Goal: Find contact information: Find contact information

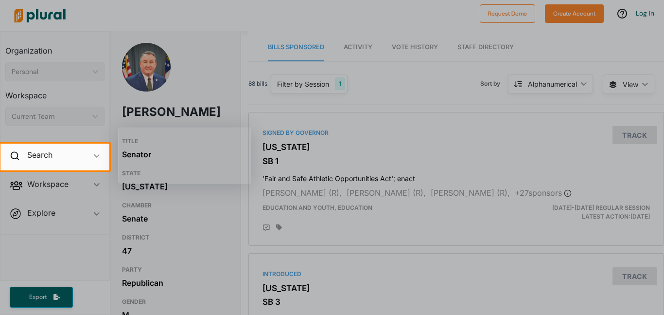
click at [302, 141] on div at bounding box center [332, 71] width 664 height 143
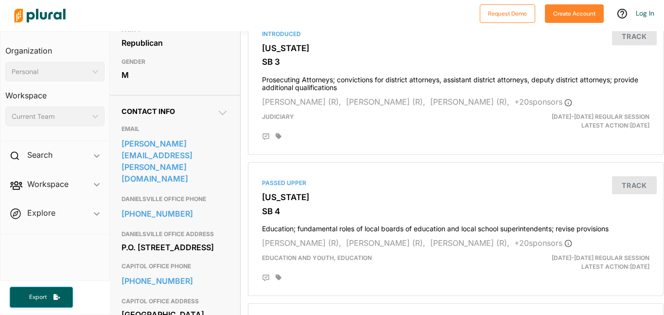
scroll to position [241, 0]
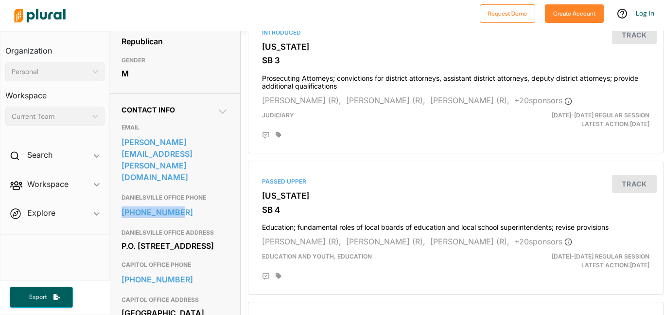
drag, startPoint x: 117, startPoint y: 176, endPoint x: 181, endPoint y: 181, distance: 64.4
click at [181, 181] on div "Contact Info EMAIL [PERSON_NAME][EMAIL_ADDRESS][PERSON_NAME][DOMAIN_NAME] DANIE…" at bounding box center [175, 217] width 130 height 249
copy link "[PHONE_NUMBER]"
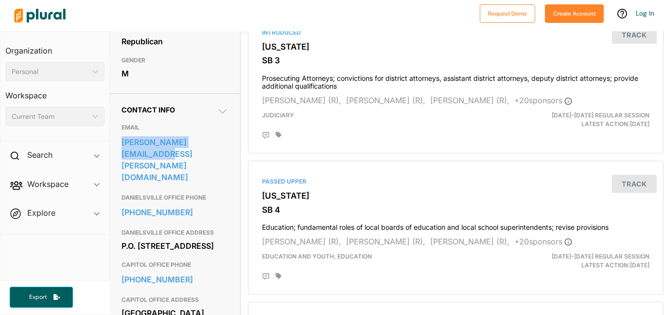
drag, startPoint x: 118, startPoint y: 142, endPoint x: 229, endPoint y: 147, distance: 110.6
click at [229, 147] on div "Contact Info EMAIL [PERSON_NAME][EMAIL_ADDRESS][PERSON_NAME][DOMAIN_NAME] DANIE…" at bounding box center [175, 217] width 130 height 249
copy link "[PERSON_NAME][EMAIL_ADDRESS][PERSON_NAME][DOMAIN_NAME]"
click at [236, 105] on div "Contact Info EMAIL [PERSON_NAME][EMAIL_ADDRESS][PERSON_NAME][DOMAIN_NAME] DANIE…" at bounding box center [175, 217] width 130 height 249
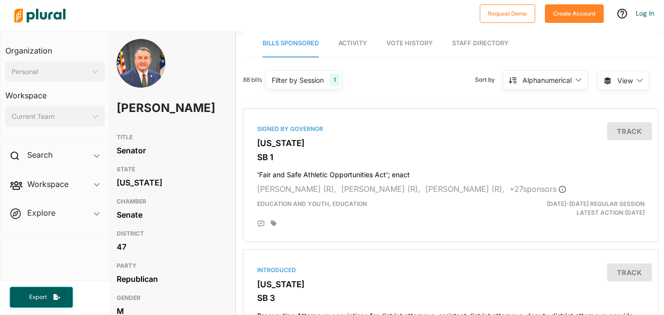
scroll to position [3, 5]
